Goal: Information Seeking & Learning: Learn about a topic

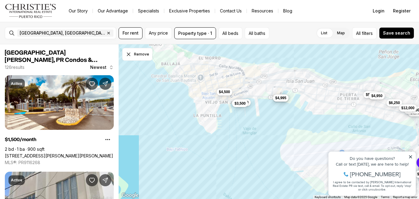
drag, startPoint x: 215, startPoint y: 70, endPoint x: 228, endPoint y: 162, distance: 92.7
click at [228, 162] on div "$3,500 $12,000 $3,500 $4,500 $4,995 $6,250 $2,500 $2,500 $2,000 $6,900 $3,800 $…" at bounding box center [269, 121] width 301 height 155
click at [220, 79] on span "$1,998" at bounding box center [217, 77] width 11 height 5
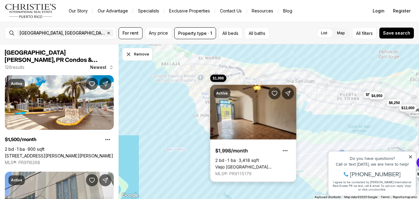
click at [249, 164] on link "Viejo [GEOGRAPHIC_DATA][PERSON_NAME] [STREET_ADDRESS][PERSON_NAME]" at bounding box center [253, 166] width 76 height 5
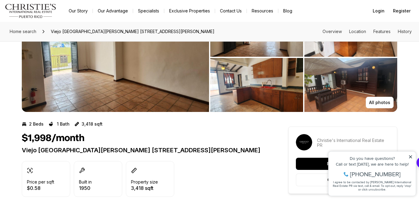
scroll to position [16, 0]
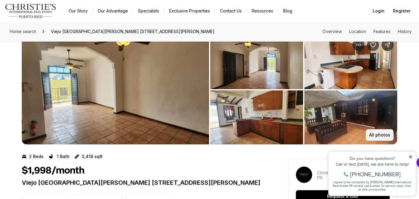
click at [375, 130] on button "All photos" at bounding box center [380, 135] width 28 height 12
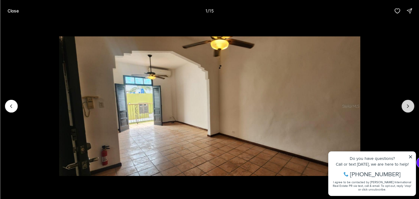
click at [410, 109] on icon "Next slide" at bounding box center [408, 106] width 6 height 6
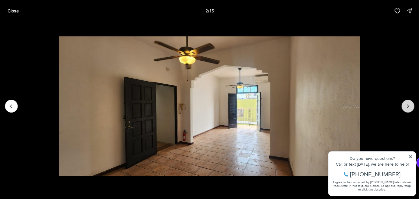
click at [410, 109] on icon "Next slide" at bounding box center [408, 106] width 6 height 6
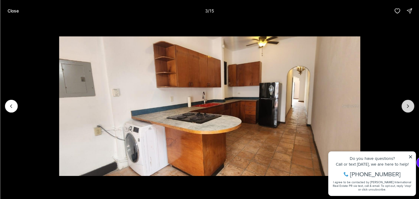
click at [410, 109] on icon "Next slide" at bounding box center [408, 106] width 6 height 6
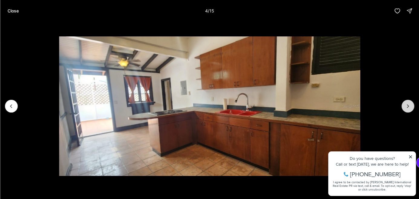
click at [410, 109] on icon "Next slide" at bounding box center [408, 106] width 6 height 6
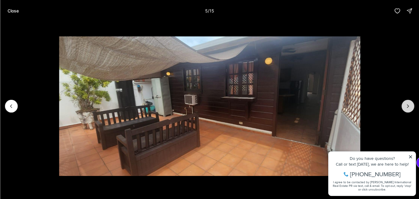
click at [410, 109] on icon "Next slide" at bounding box center [408, 106] width 6 height 6
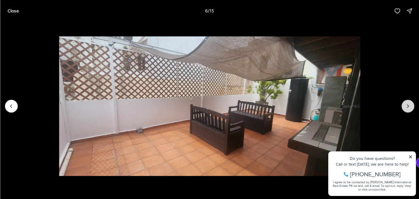
click at [410, 109] on icon "Next slide" at bounding box center [408, 106] width 6 height 6
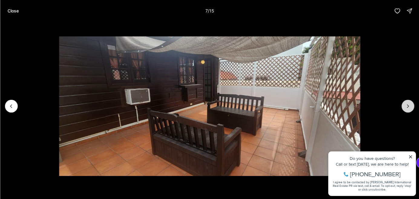
click at [410, 109] on icon "Next slide" at bounding box center [408, 106] width 6 height 6
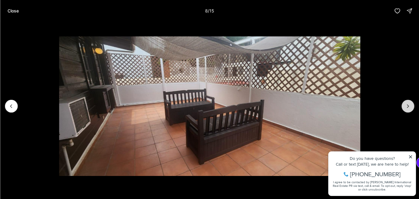
click at [410, 109] on button "Next slide" at bounding box center [408, 106] width 13 height 13
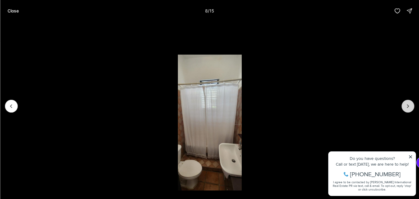
click at [410, 109] on button "Next slide" at bounding box center [408, 106] width 13 height 13
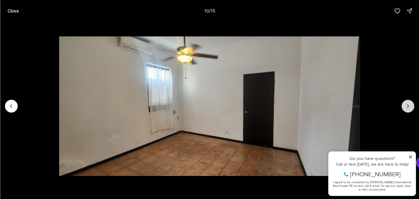
click at [410, 109] on button "Next slide" at bounding box center [408, 106] width 13 height 13
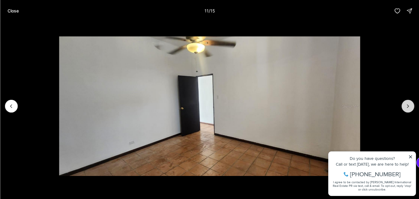
click at [411, 110] on button "Next slide" at bounding box center [408, 106] width 13 height 13
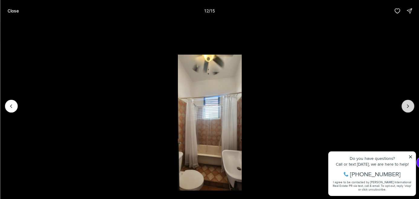
click at [411, 110] on button "Next slide" at bounding box center [408, 106] width 13 height 13
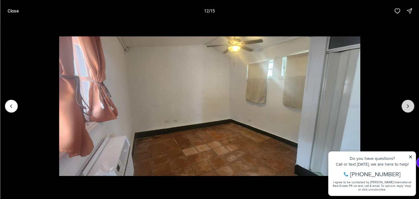
click at [411, 110] on button "Next slide" at bounding box center [408, 106] width 13 height 13
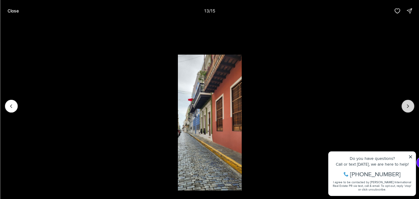
click at [411, 110] on button "Next slide" at bounding box center [408, 106] width 13 height 13
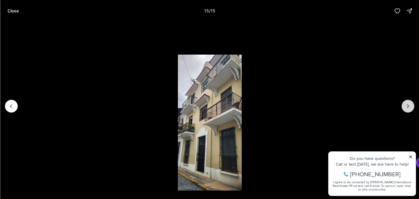
click at [411, 110] on div at bounding box center [408, 106] width 13 height 13
click at [18, 9] on p "Close" at bounding box center [12, 10] width 11 height 5
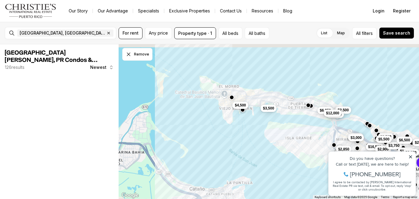
drag, startPoint x: 232, startPoint y: 63, endPoint x: 222, endPoint y: 114, distance: 52.4
click at [222, 114] on div "$1,600 $2,900 $4,800 $6,500 $5,000 $3,500 $4,500 $6,250 $2,500 $2,850 $4,000 $3…" at bounding box center [269, 121] width 301 height 155
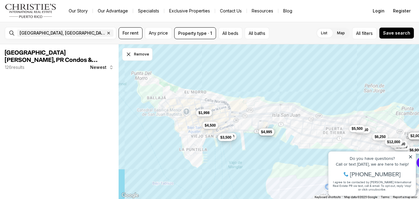
click at [207, 123] on span "$4,500" at bounding box center [210, 125] width 11 height 5
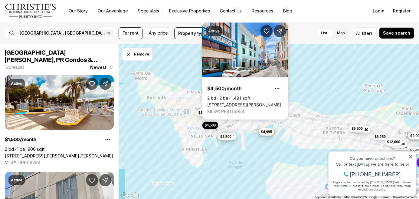
click at [226, 138] on span "$3,500" at bounding box center [225, 136] width 11 height 5
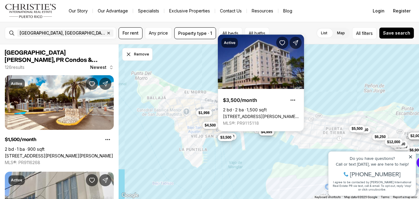
click at [209, 123] on span "$4,500" at bounding box center [210, 125] width 11 height 5
